Goal: Find specific page/section: Find specific page/section

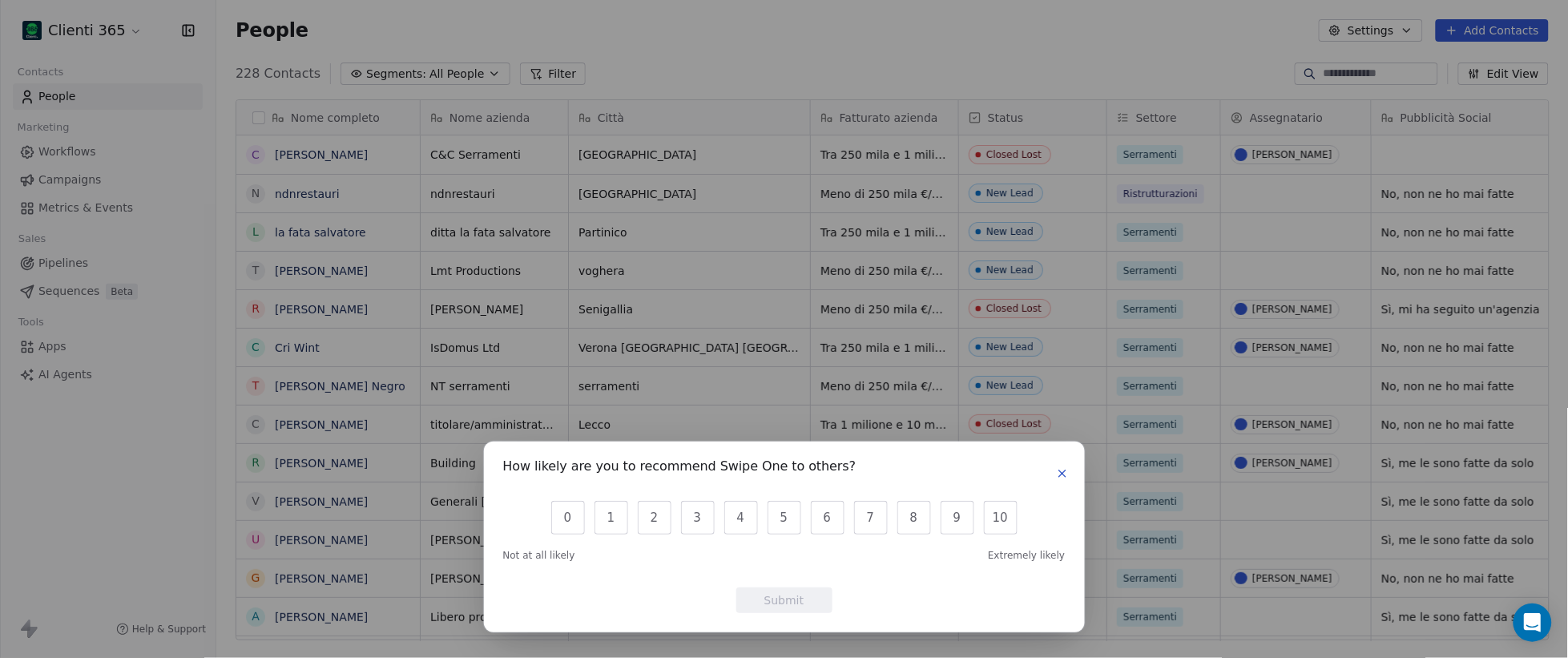
scroll to position [579, 1352]
click at [1069, 476] on button "button" at bounding box center [1062, 473] width 19 height 19
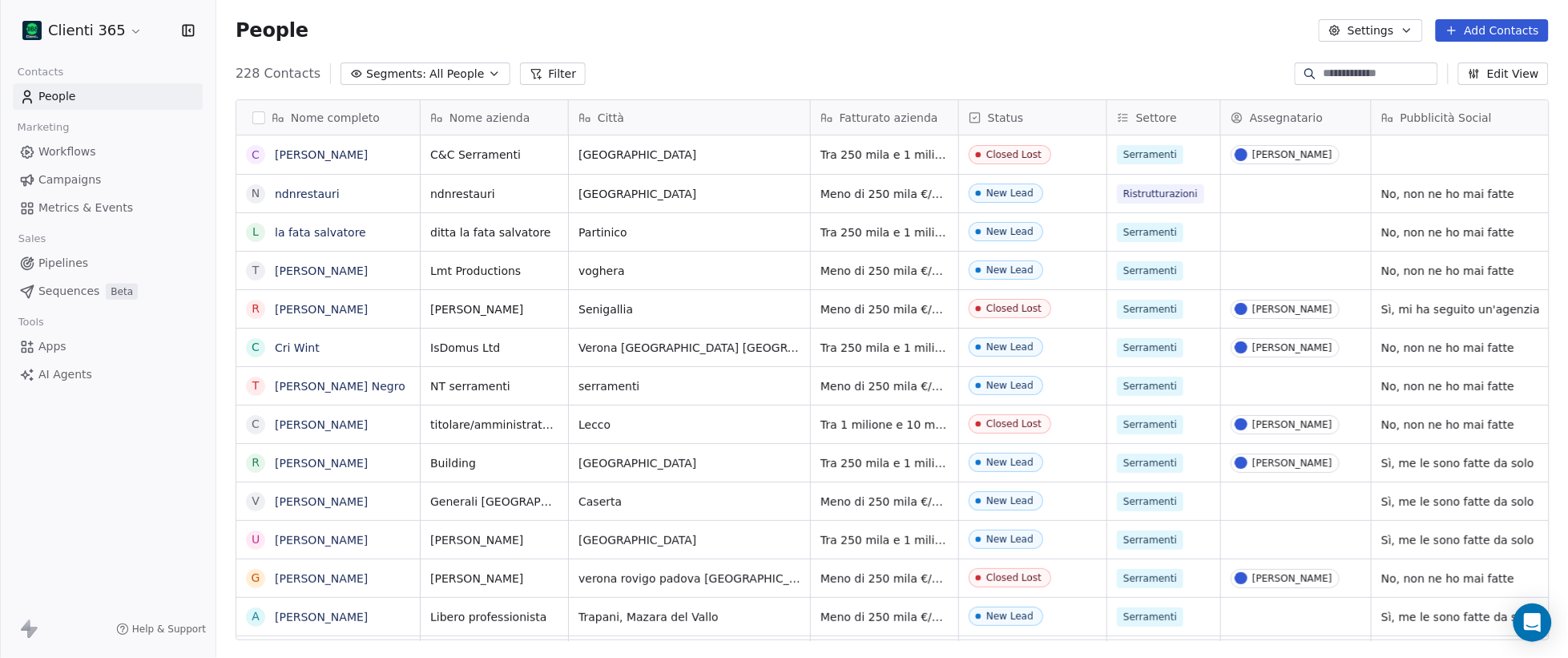
click at [82, 36] on html "Clienti 365 Contacts People Marketing Workflows Campaigns Metrics & Events Sale…" at bounding box center [784, 329] width 1568 height 658
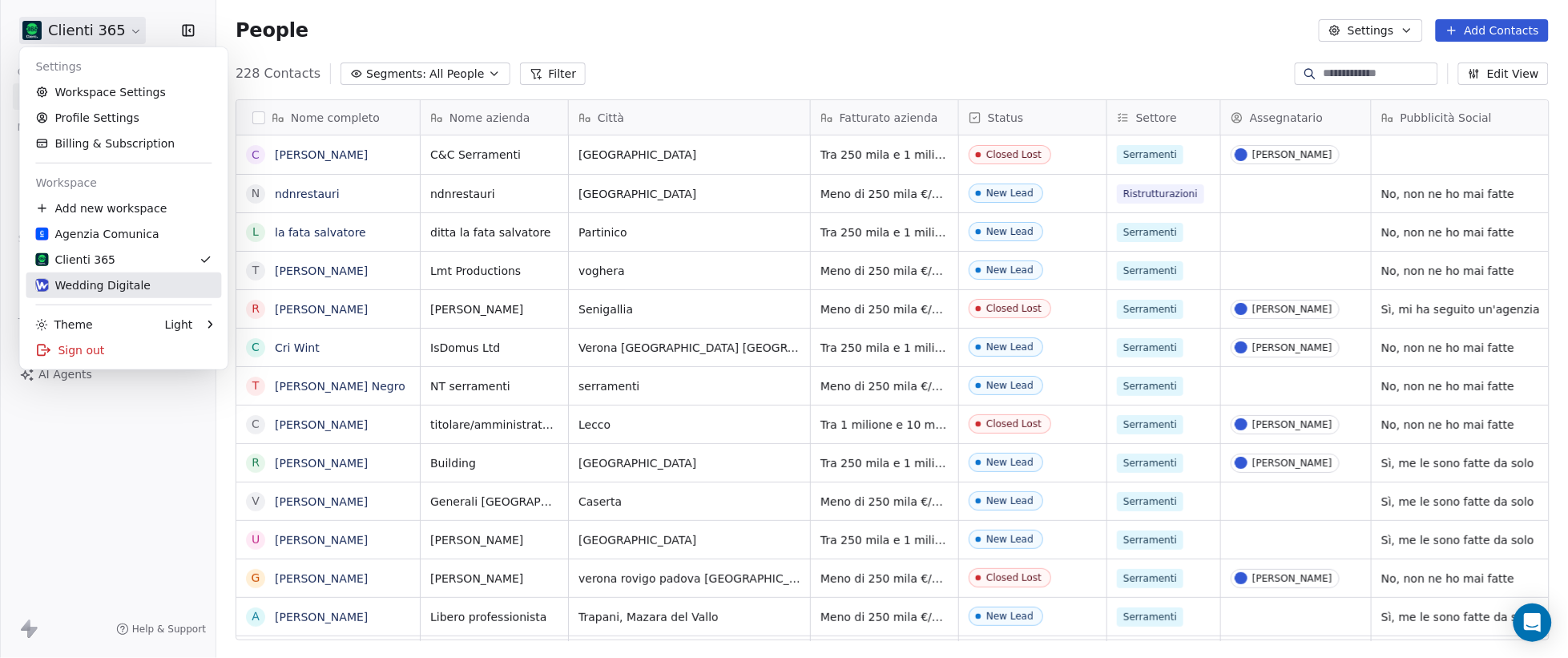
click at [101, 279] on div "Wedding Digitale" at bounding box center [93, 286] width 115 height 16
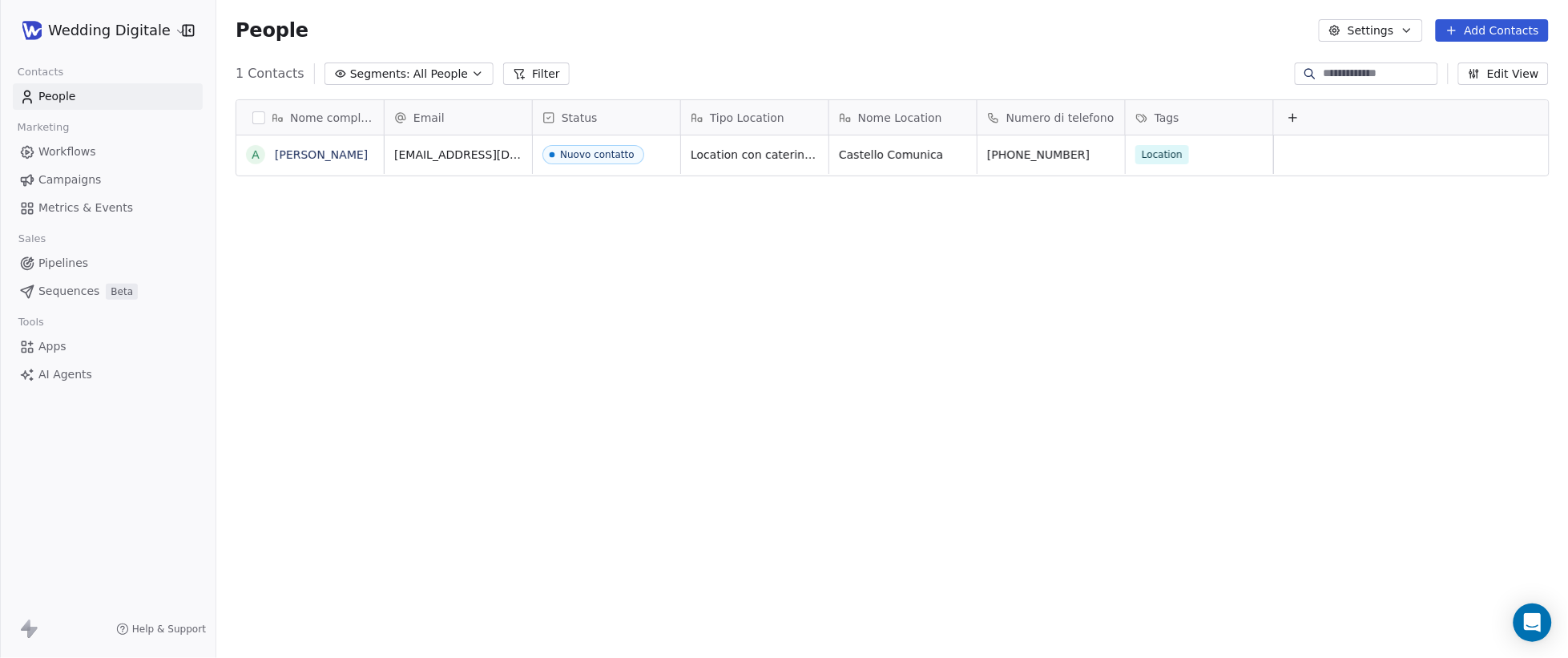
scroll to position [579, 1352]
